Goal: Complete application form

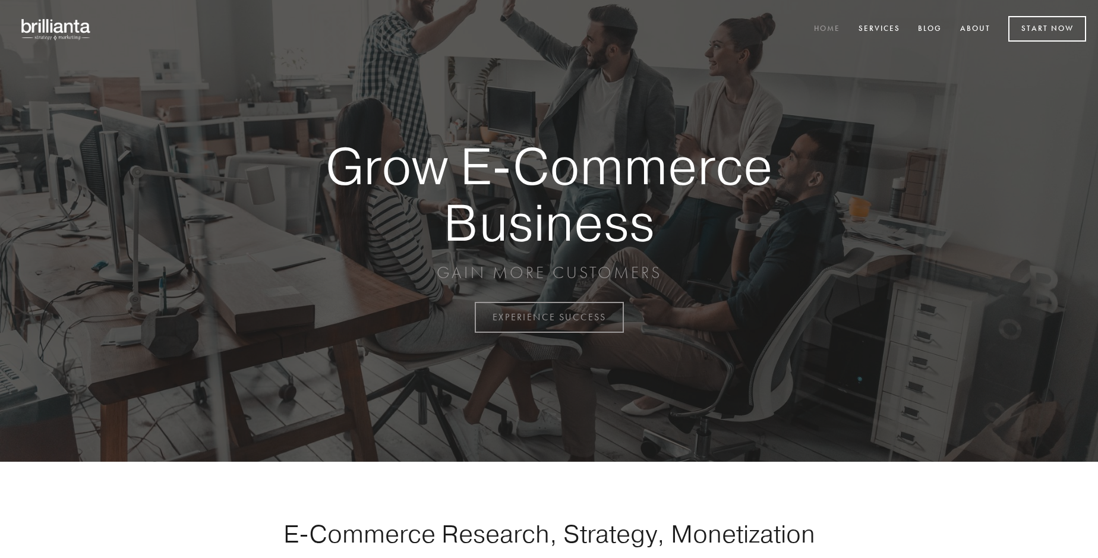
scroll to position [3115, 0]
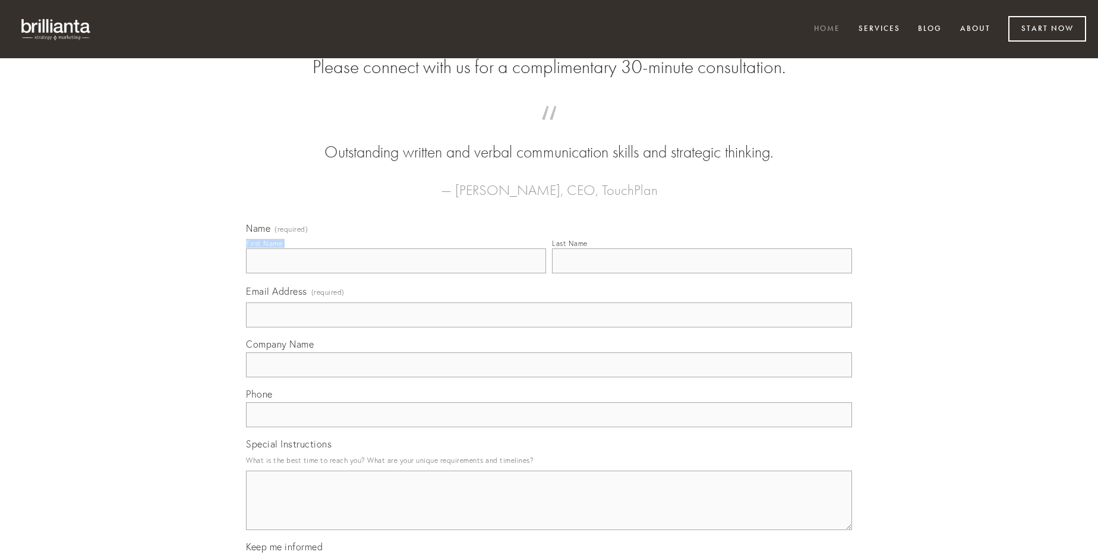
type input "[PERSON_NAME]"
click at [702, 273] on input "Last Name" at bounding box center [702, 260] width 300 height 25
type input "[PERSON_NAME]"
click at [549, 327] on input "Email Address (required)" at bounding box center [549, 314] width 606 height 25
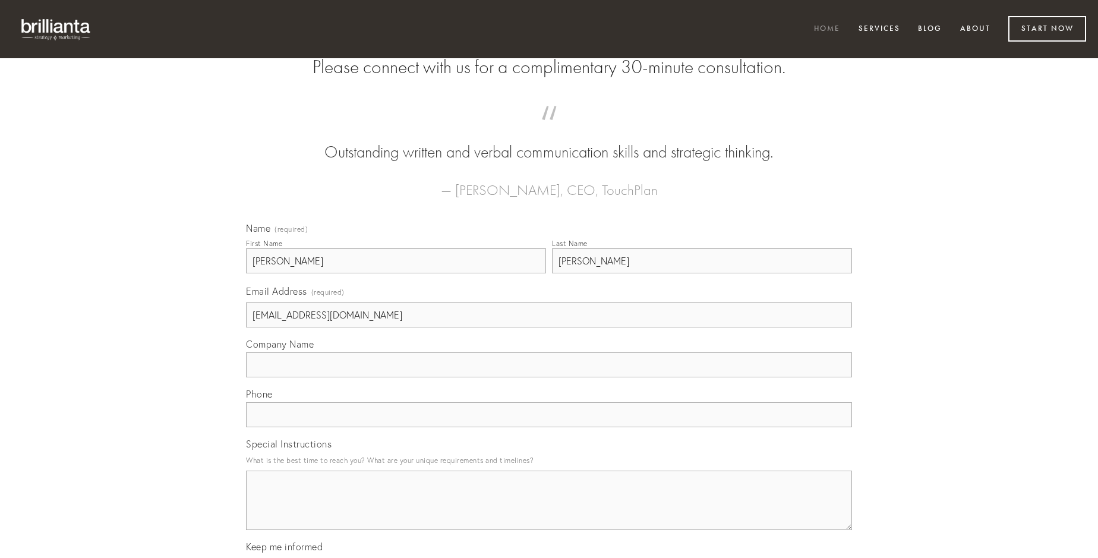
type input "[EMAIL_ADDRESS][DOMAIN_NAME]"
click at [549, 377] on input "Company Name" at bounding box center [549, 364] width 606 height 25
type input "iusto"
click at [549, 427] on input "text" at bounding box center [549, 414] width 606 height 25
click at [549, 511] on textarea "Special Instructions" at bounding box center [549, 500] width 606 height 59
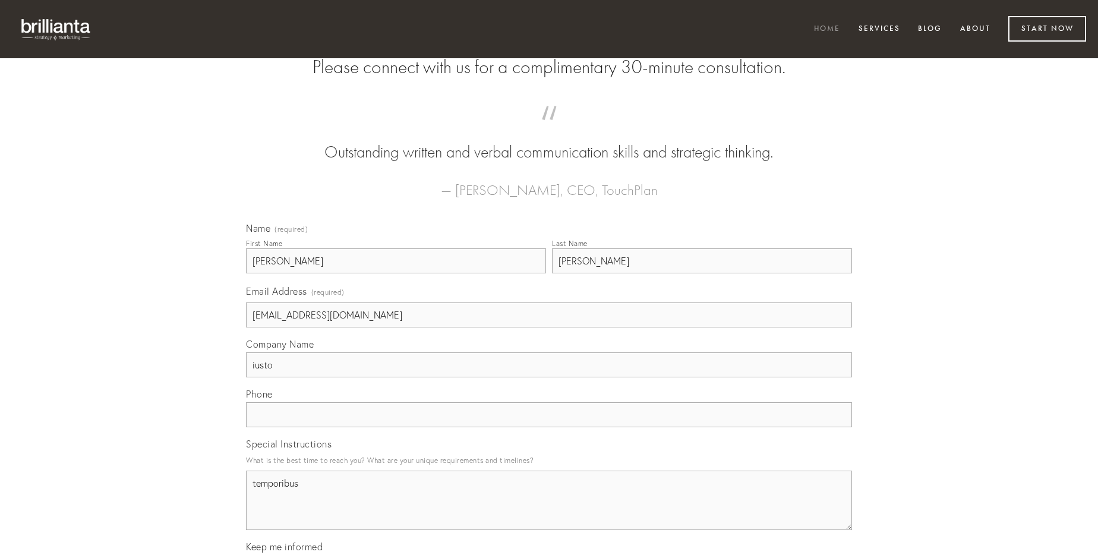
type textarea "temporibus"
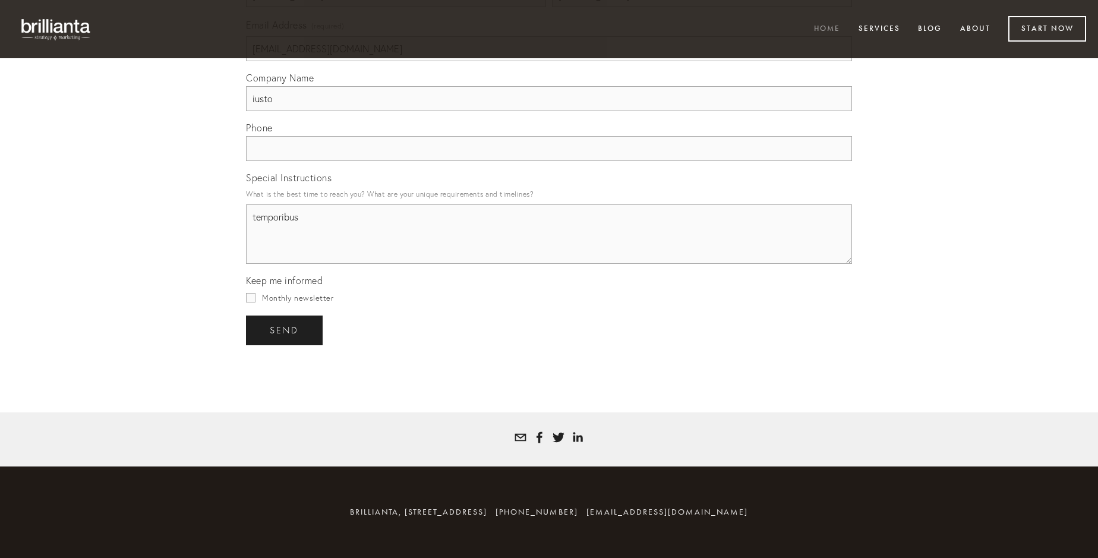
click at [285, 330] on span "send" at bounding box center [284, 330] width 29 height 11
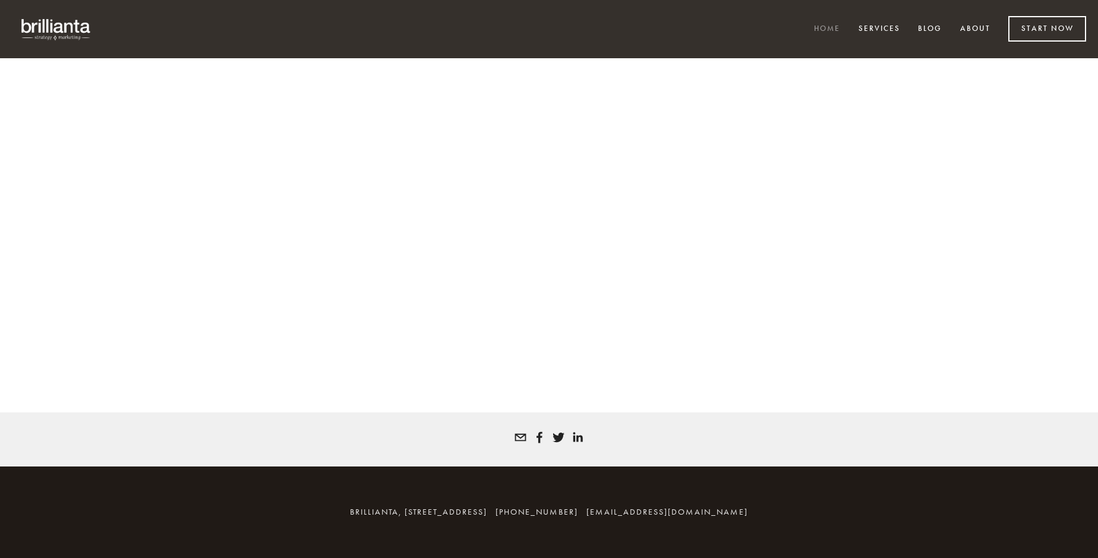
scroll to position [3099, 0]
